Goal: Register for event/course

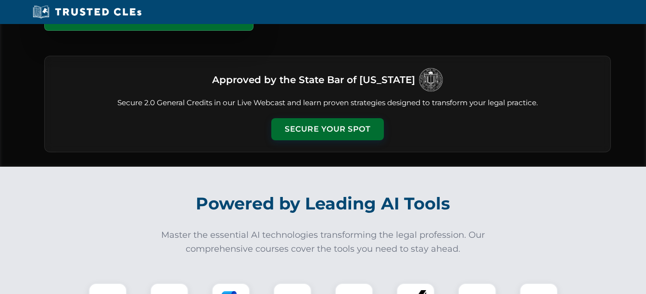
scroll to position [144, 0]
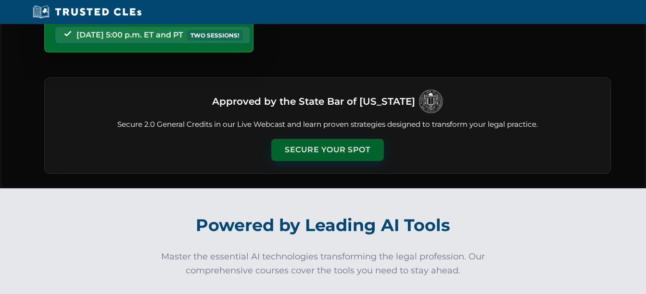
click at [313, 152] on button "Secure Your Spot" at bounding box center [327, 150] width 112 height 22
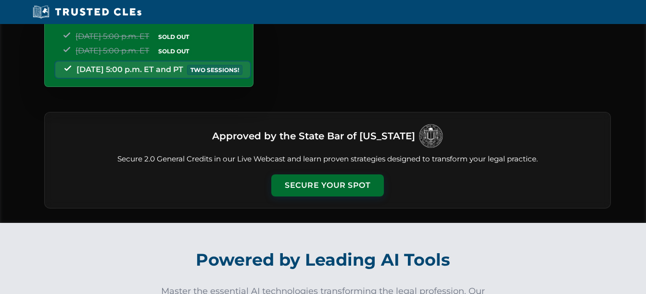
scroll to position [48, 0]
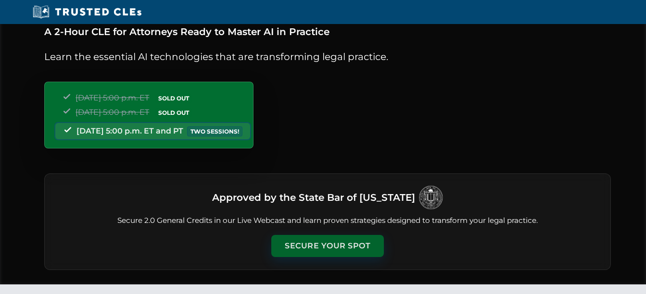
click at [306, 248] on button "Secure Your Spot" at bounding box center [327, 246] width 112 height 22
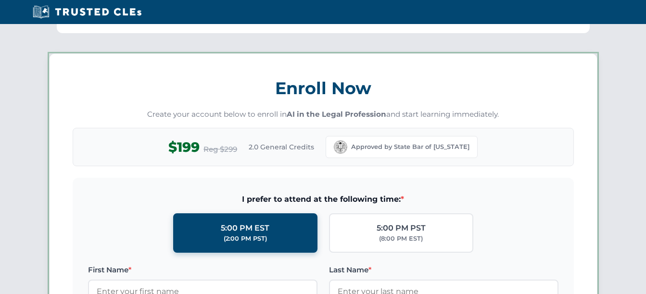
scroll to position [833, 0]
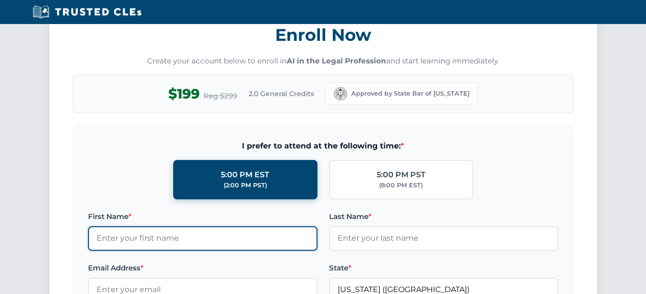
click at [194, 239] on input "First Name *" at bounding box center [202, 238] width 229 height 24
type input "[PERSON_NAME]"
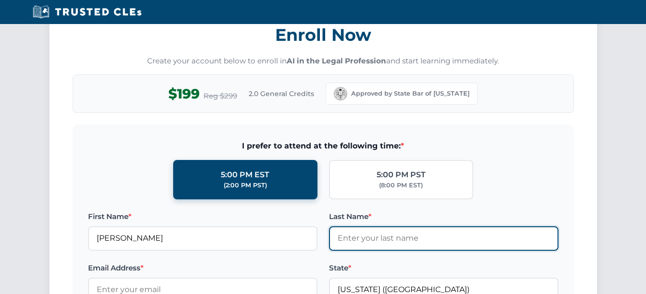
type input "[PERSON_NAME]"
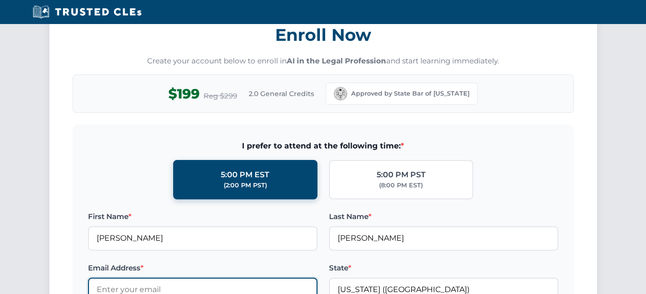
type input "[EMAIL_ADDRESS][DOMAIN_NAME]"
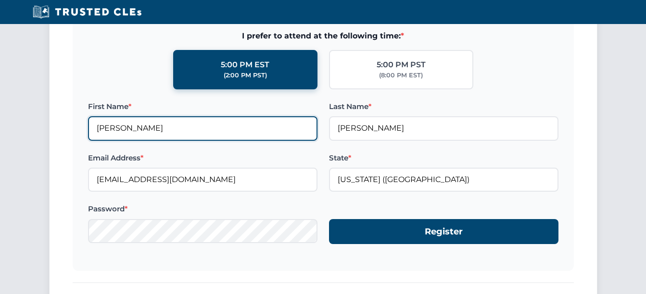
scroll to position [977, 0]
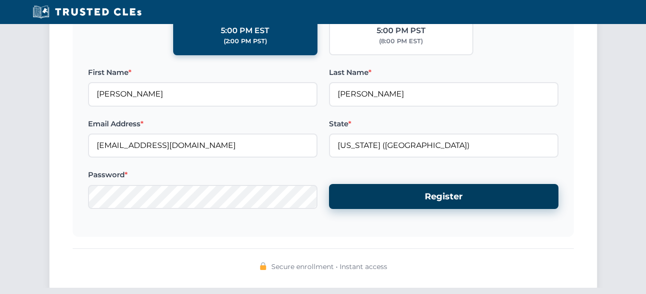
click at [424, 194] on button "Register" at bounding box center [443, 196] width 229 height 25
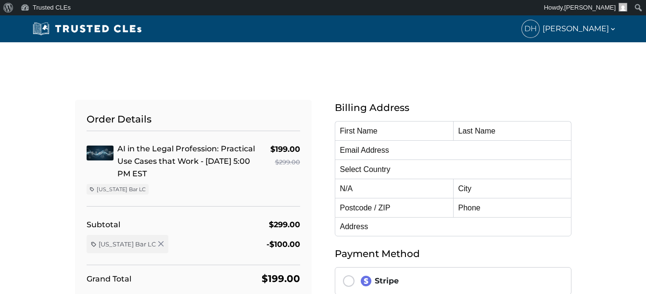
type input "[PERSON_NAME]"
type input "[EMAIL_ADDRESS][DOMAIN_NAME]"
select select "United States"
radio input "true"
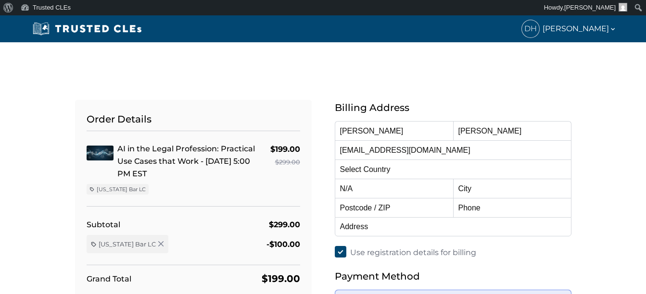
select select "[US_STATE]"
